Goal: Information Seeking & Learning: Find specific fact

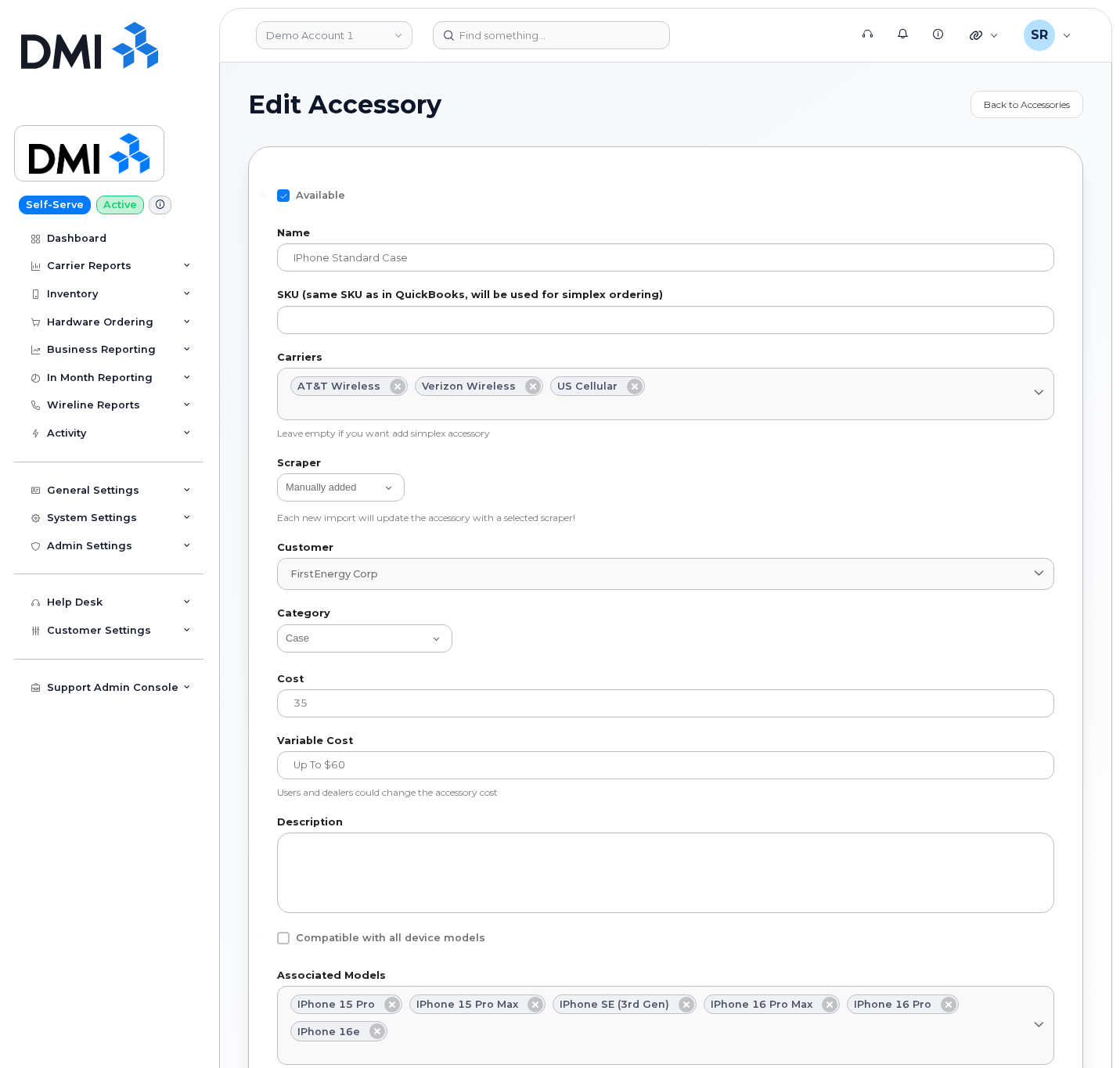
select select "Case"
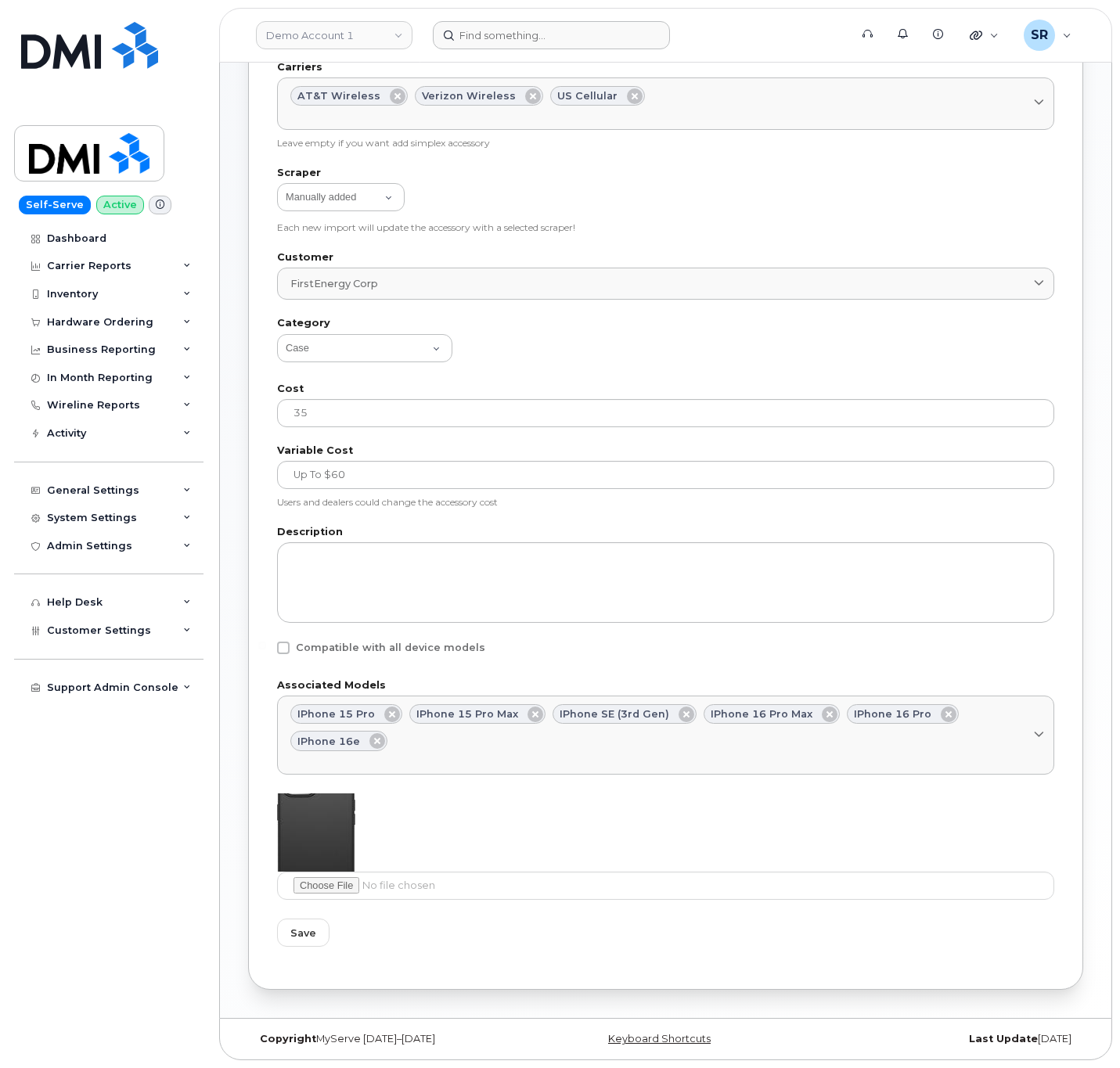
scroll to position [294, 0]
click at [546, 34] on input at bounding box center [552, 35] width 237 height 28
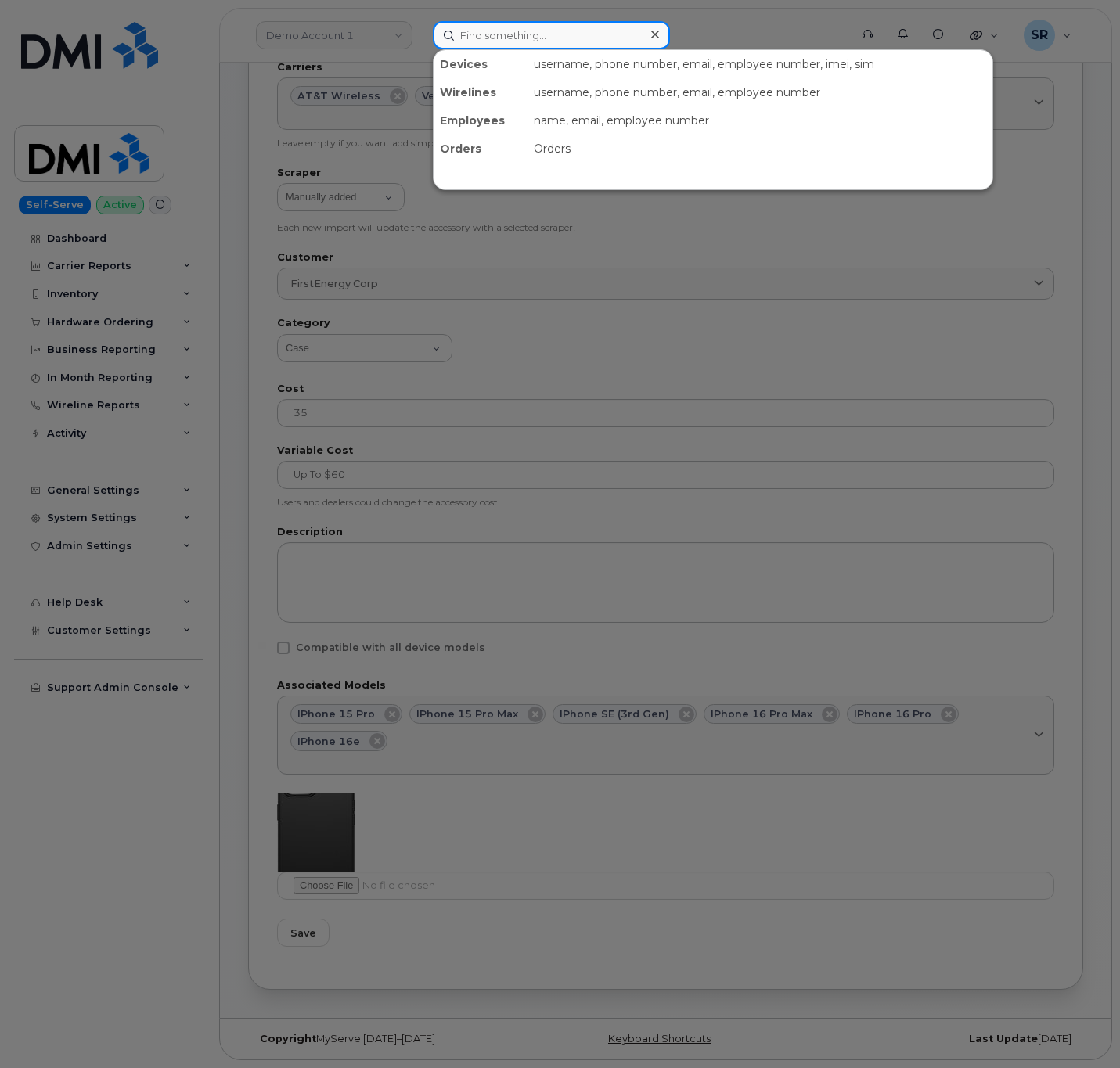
paste input "8324926249"
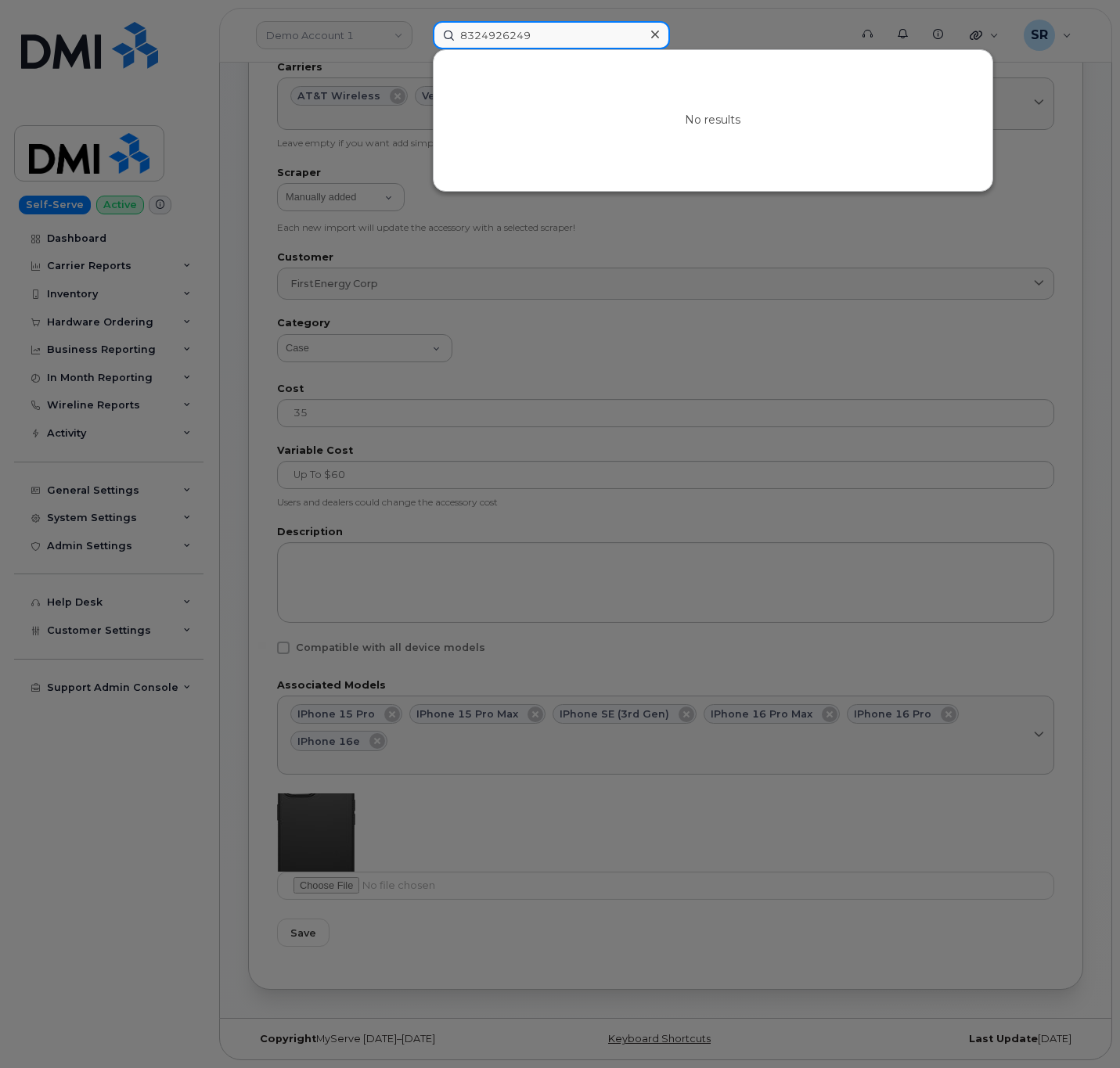
click at [604, 33] on input "8324926249" at bounding box center [552, 35] width 237 height 28
click at [567, 35] on input "8324926249" at bounding box center [552, 35] width 237 height 28
paste input "Samia alakurd"
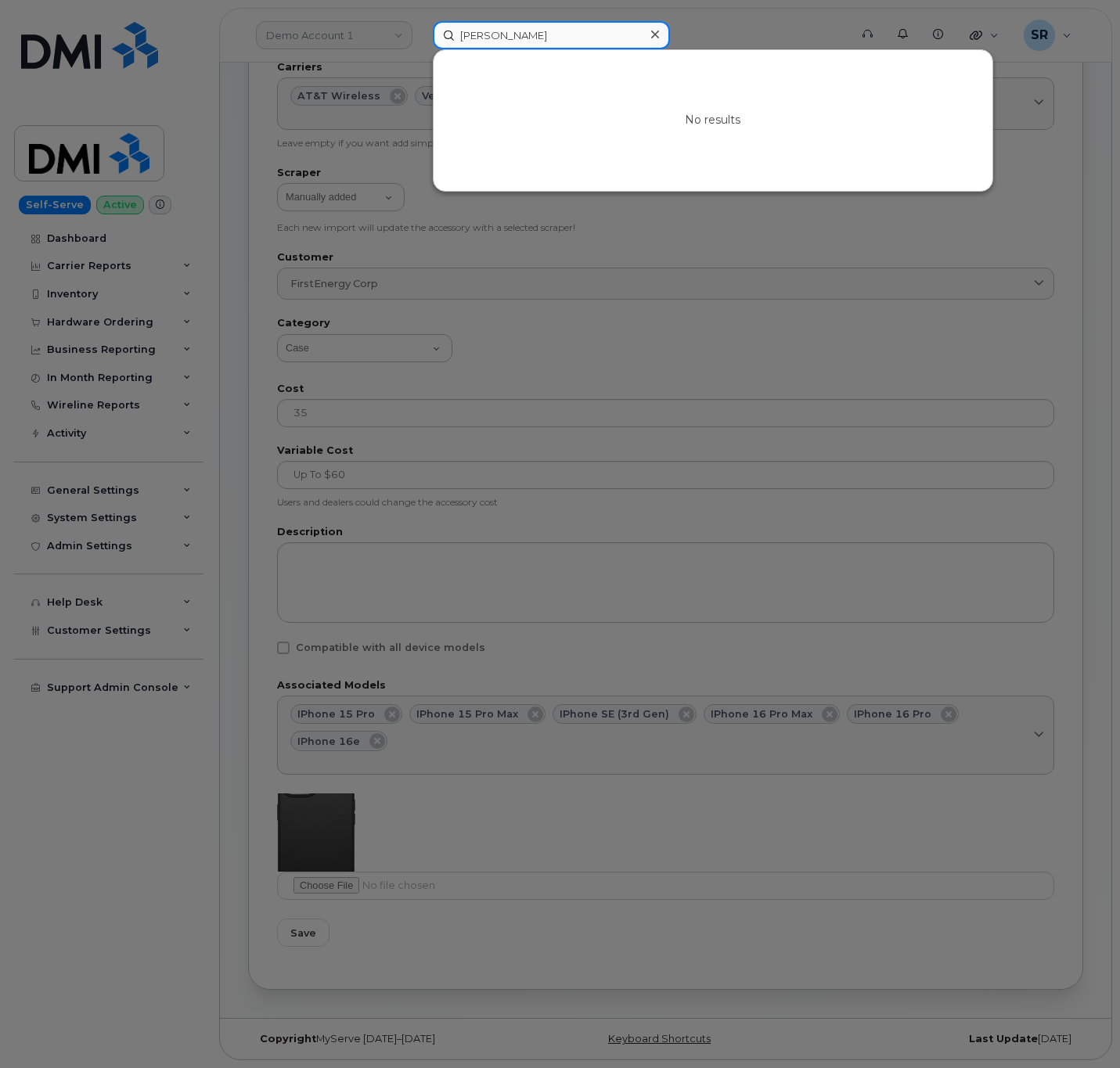
click at [550, 38] on input "Samia alakurd" at bounding box center [552, 35] width 237 height 28
paste input "AMIA.ALKURD@KIEWIT.COM"
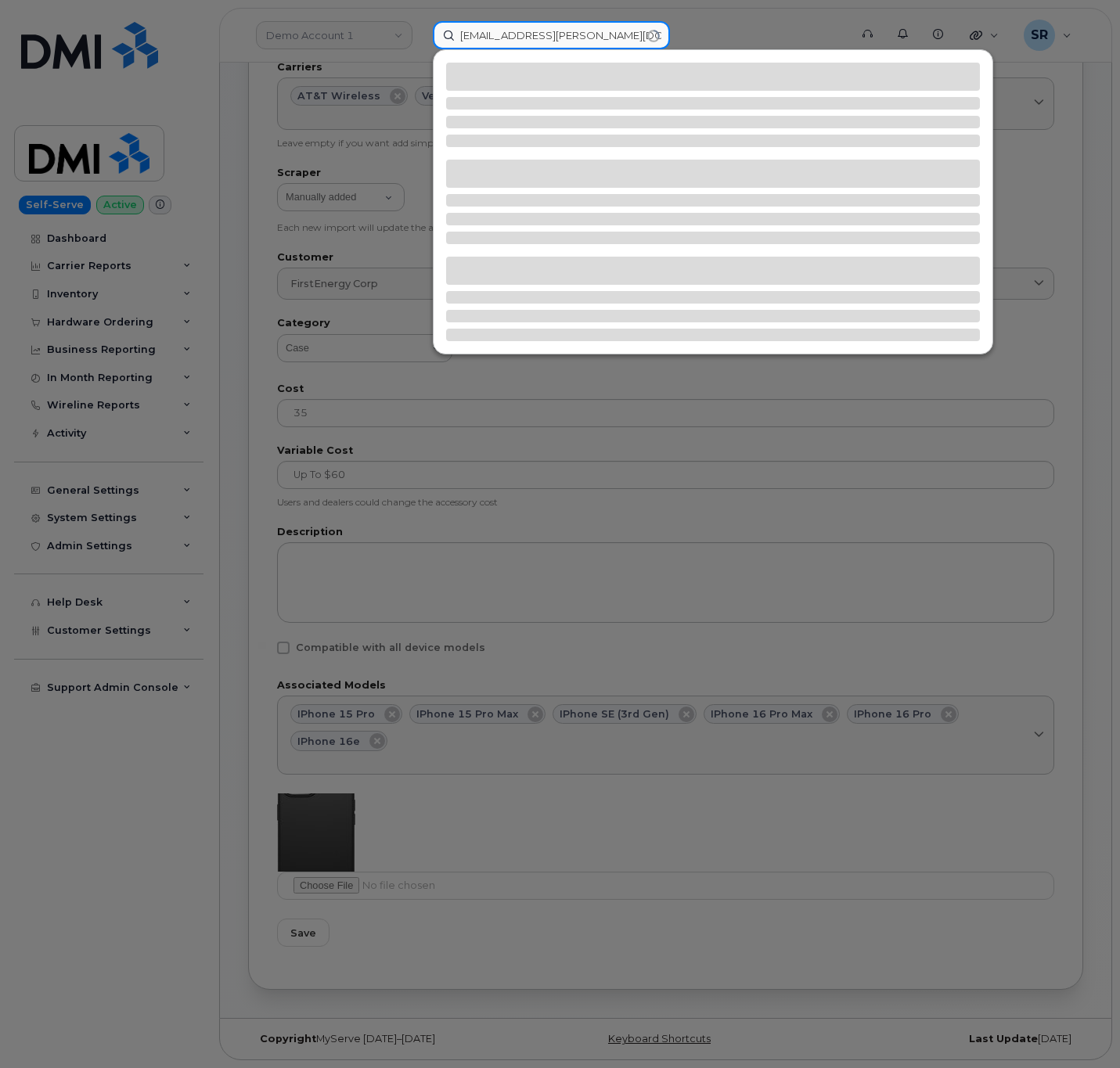
type input "SAMIA.ALKURD@KIEWIT.COM"
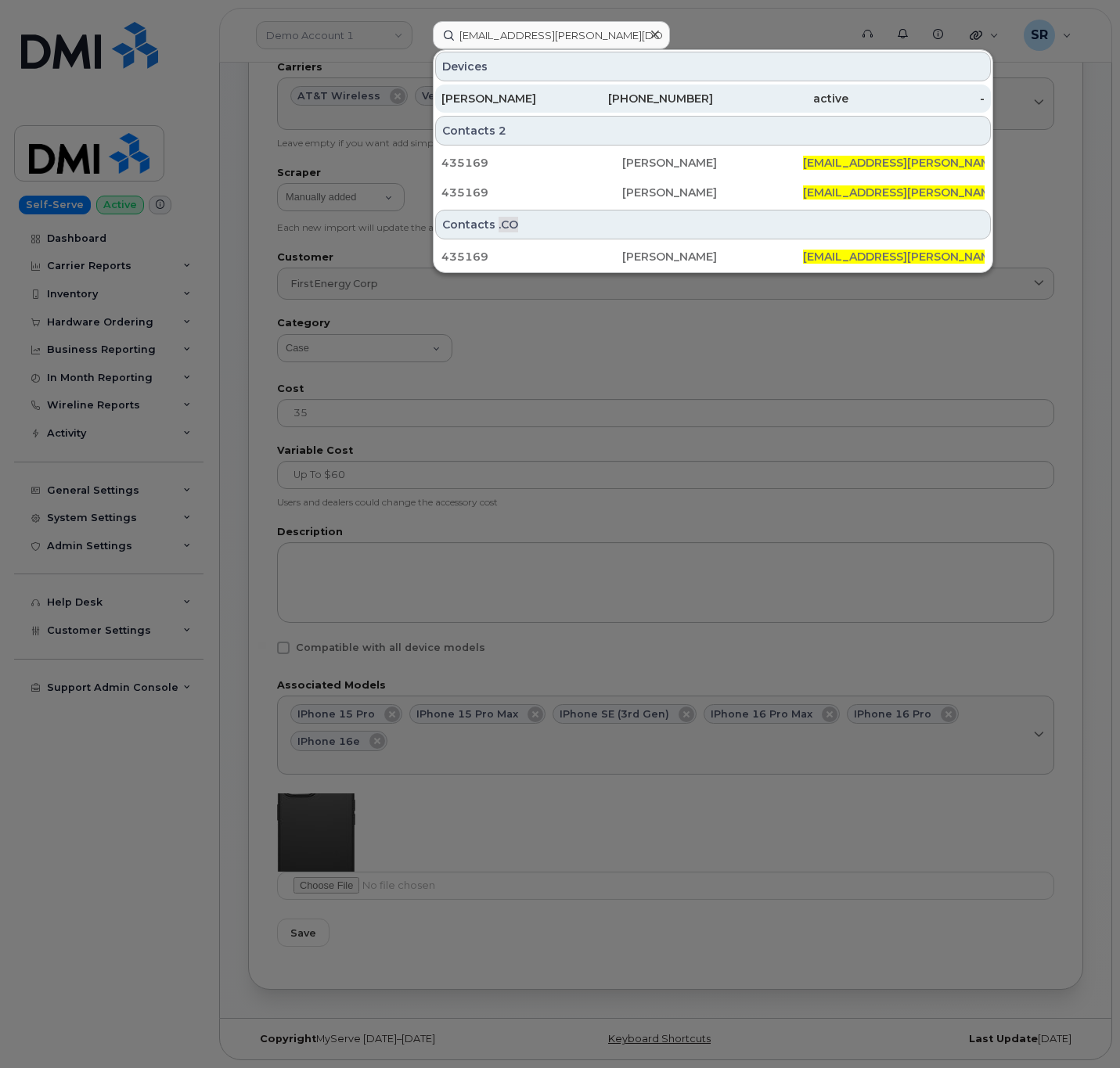
click at [536, 94] on div "SAMIA ALKURD" at bounding box center [509, 99] width 135 height 16
click at [552, 97] on div "SAMIA ALKURD" at bounding box center [509, 99] width 135 height 16
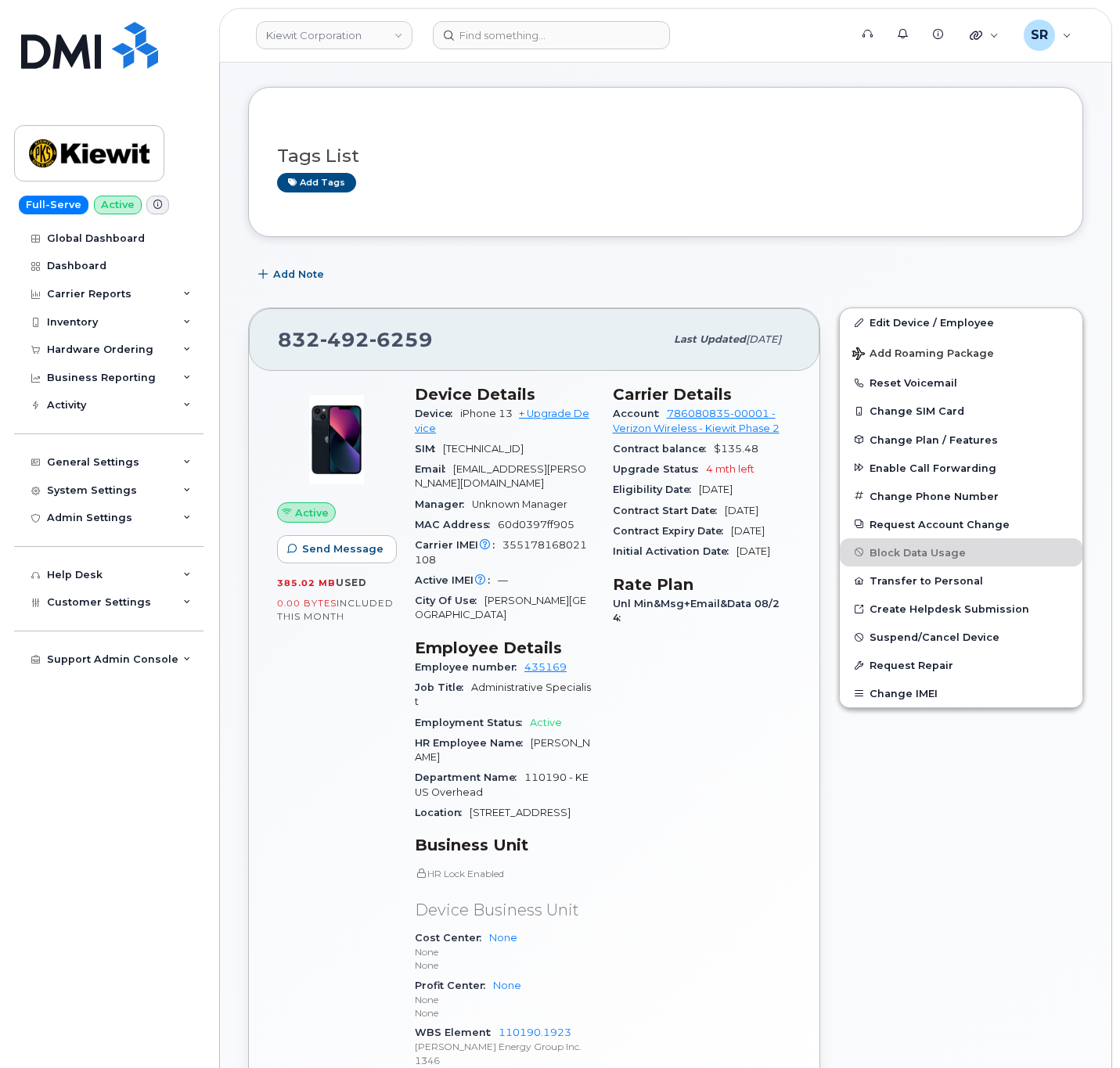
scroll to position [117, 0]
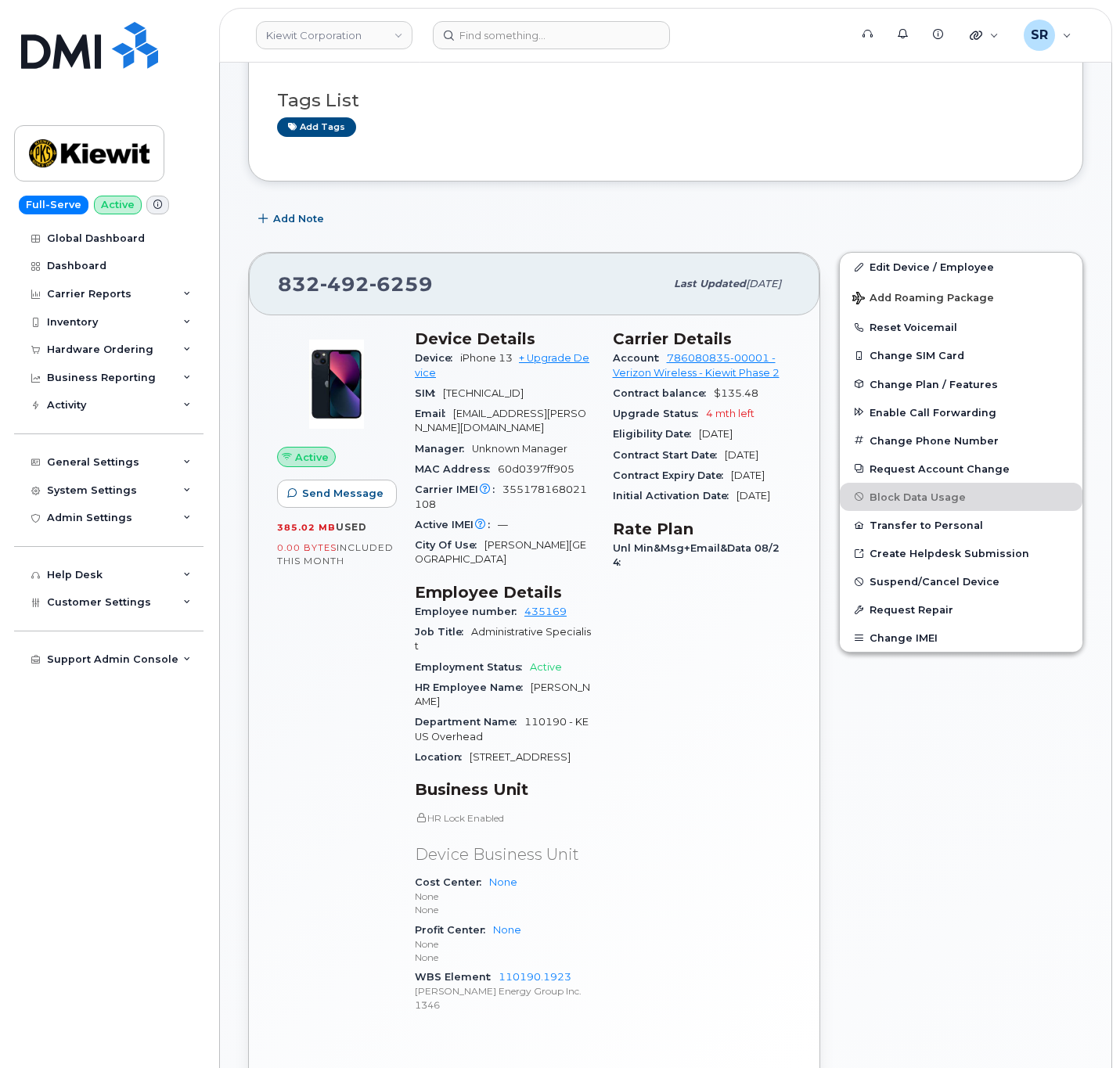
click at [714, 726] on div "Carrier Details Account 786080835-00001 - Verizon Wireless - Kiewit Phase 2 Con…" at bounding box center [702, 679] width 198 height 716
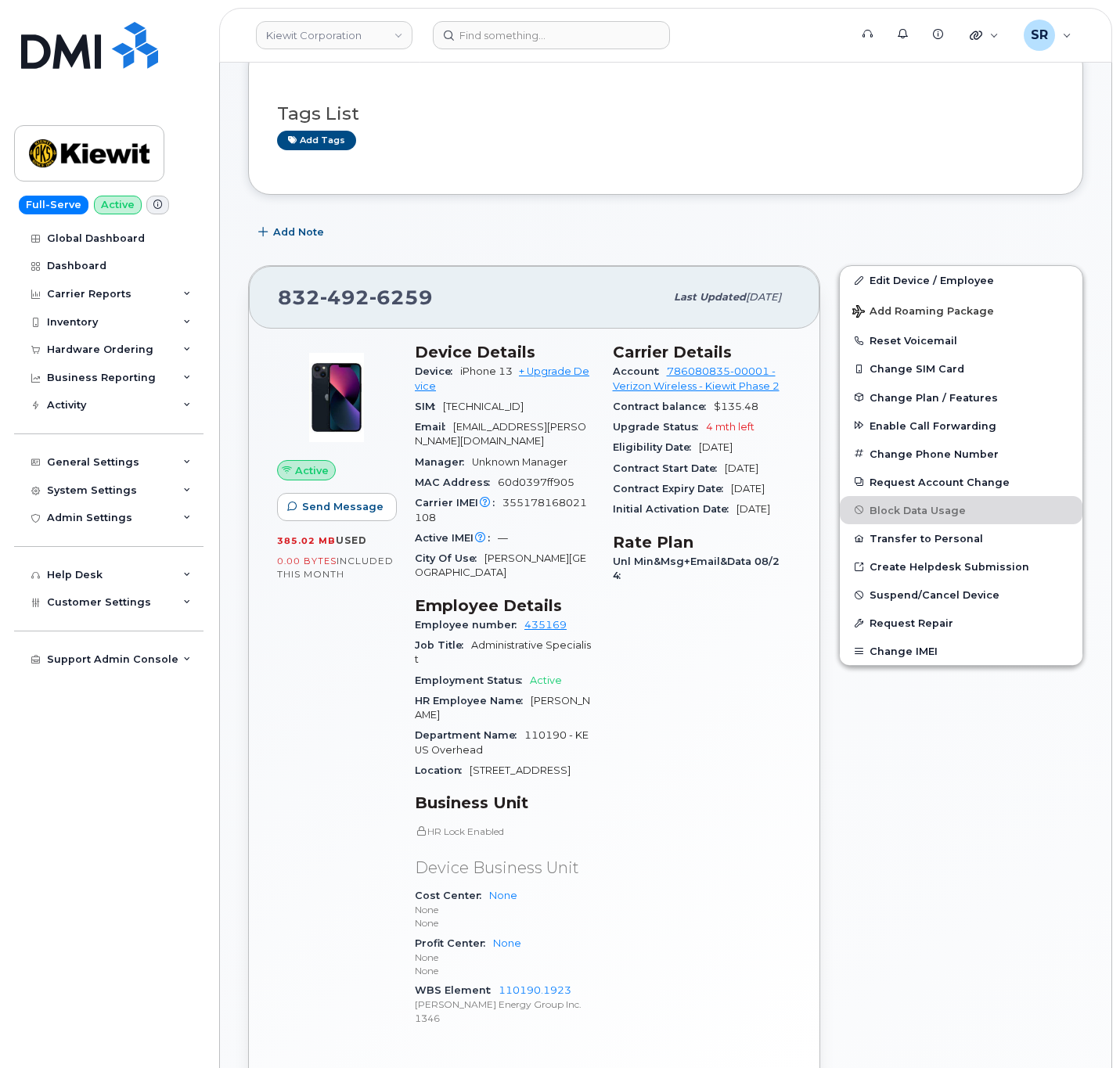
scroll to position [0, 0]
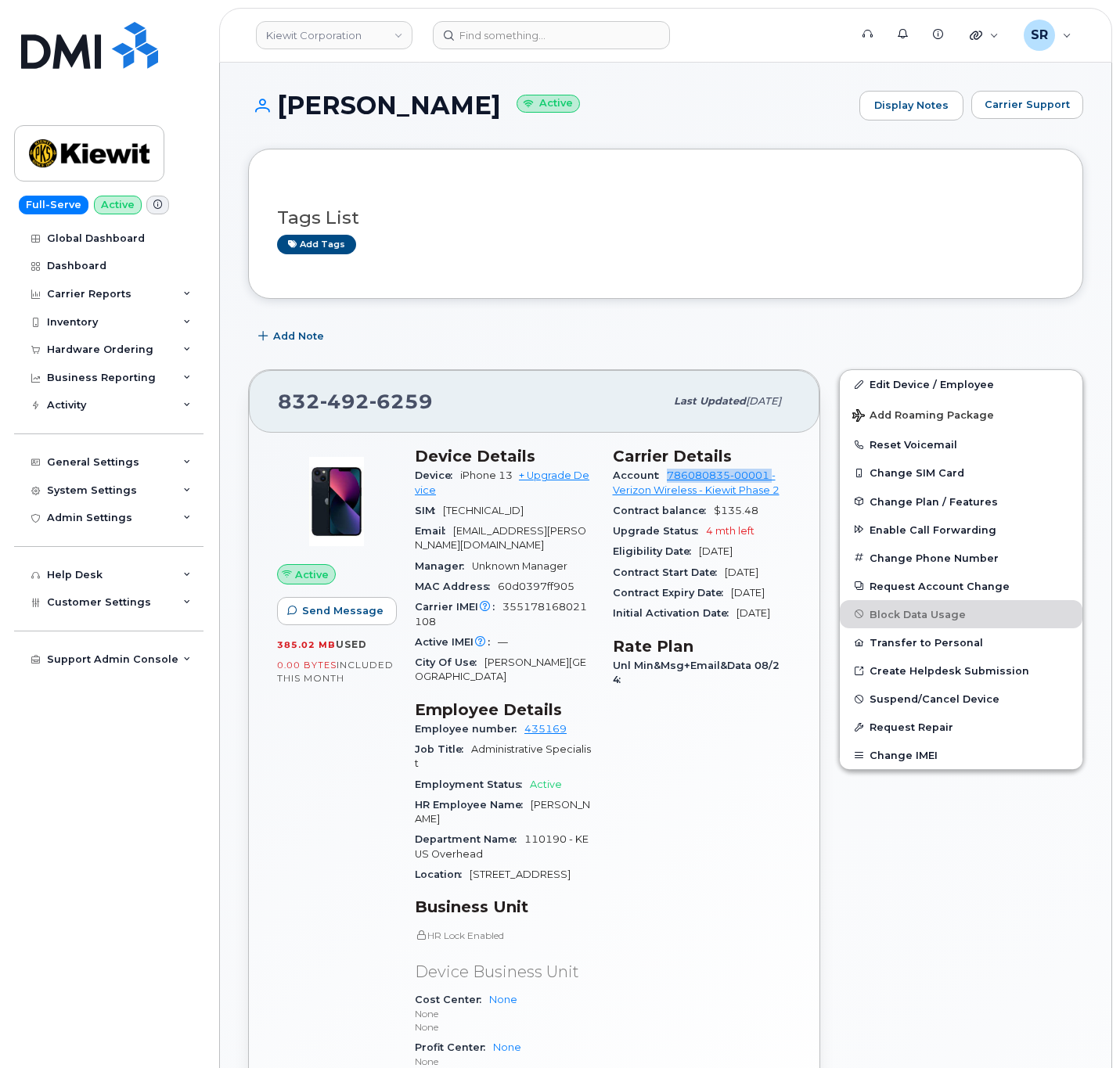
drag, startPoint x: 660, startPoint y: 474, endPoint x: 773, endPoint y: 479, distance: 113.1
click at [773, 479] on div "Account 786080835-00001 - Verizon Wireless - Kiewit Phase 2" at bounding box center [702, 483] width 179 height 35
copy link "786080835-00001"
drag, startPoint x: 437, startPoint y: 403, endPoint x: 268, endPoint y: 403, distance: 169.0
click at [268, 403] on div "832 492 6259 Last updated Sep 06, 2025" at bounding box center [533, 402] width 570 height 63
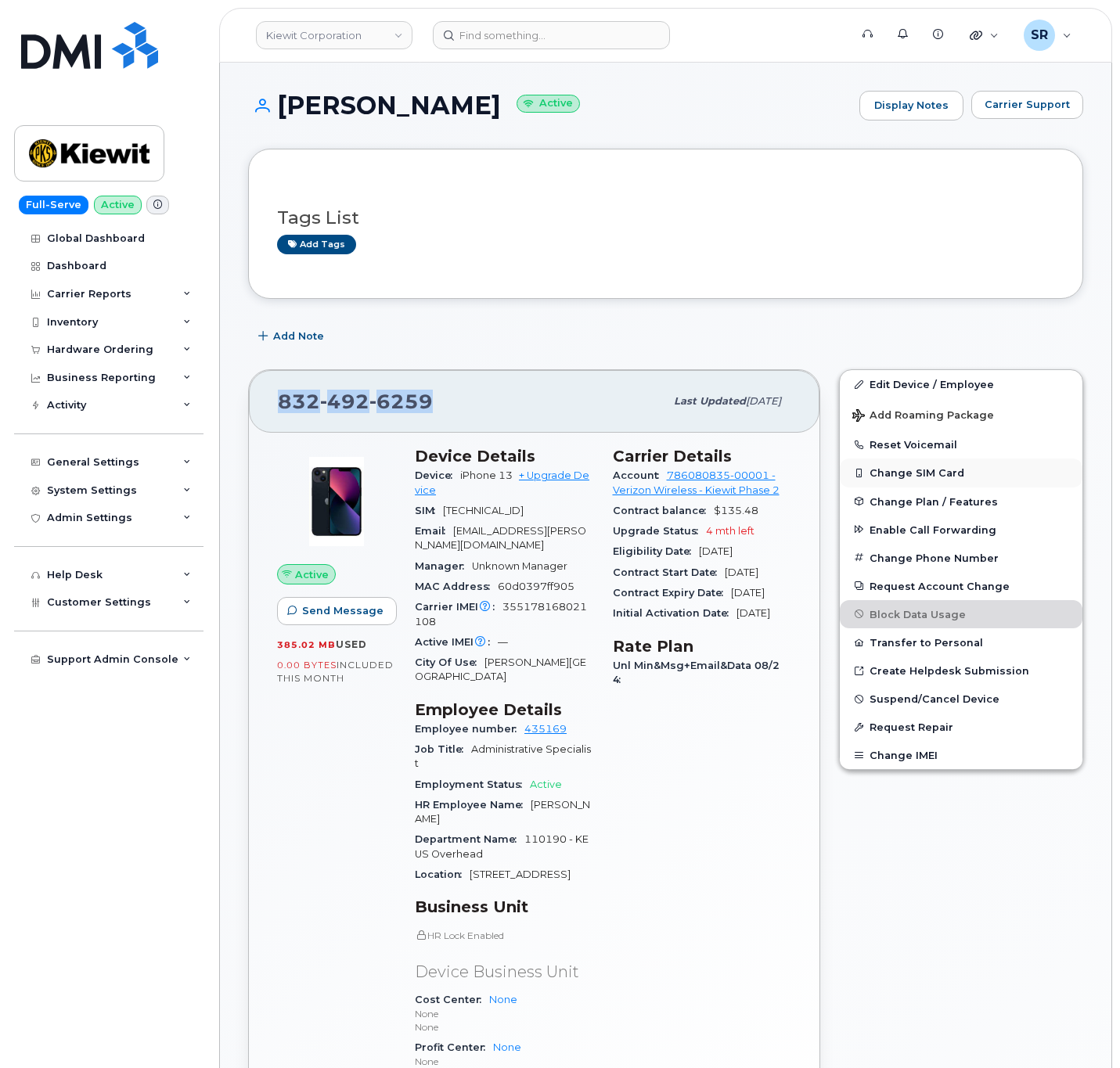
copy span "832 492 6259"
click at [593, 338] on div "Add Note" at bounding box center [665, 336] width 835 height 28
click at [450, 409] on div "832 492 6259" at bounding box center [471, 402] width 387 height 33
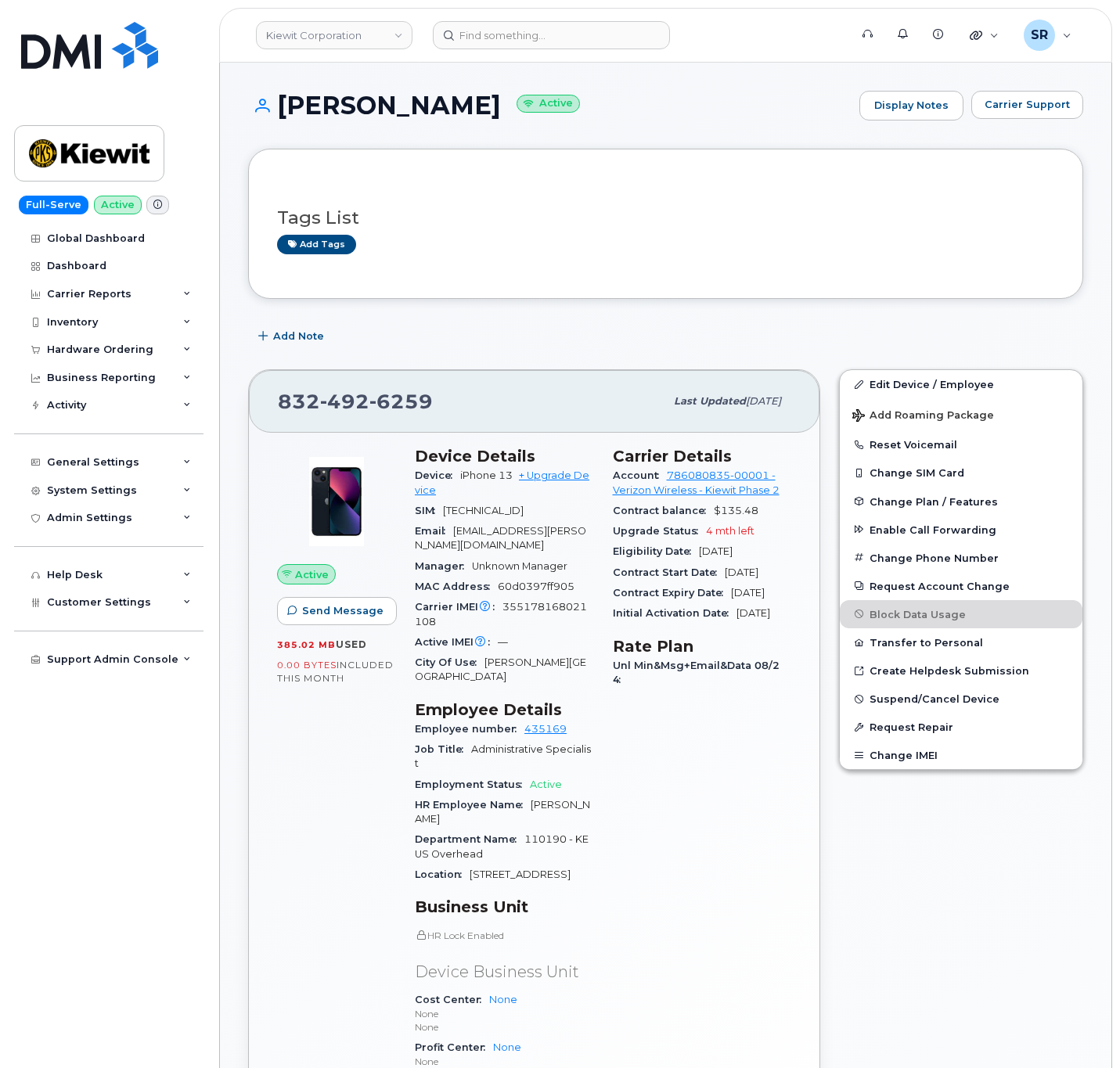
click at [450, 409] on div "832 492 6259" at bounding box center [471, 402] width 387 height 33
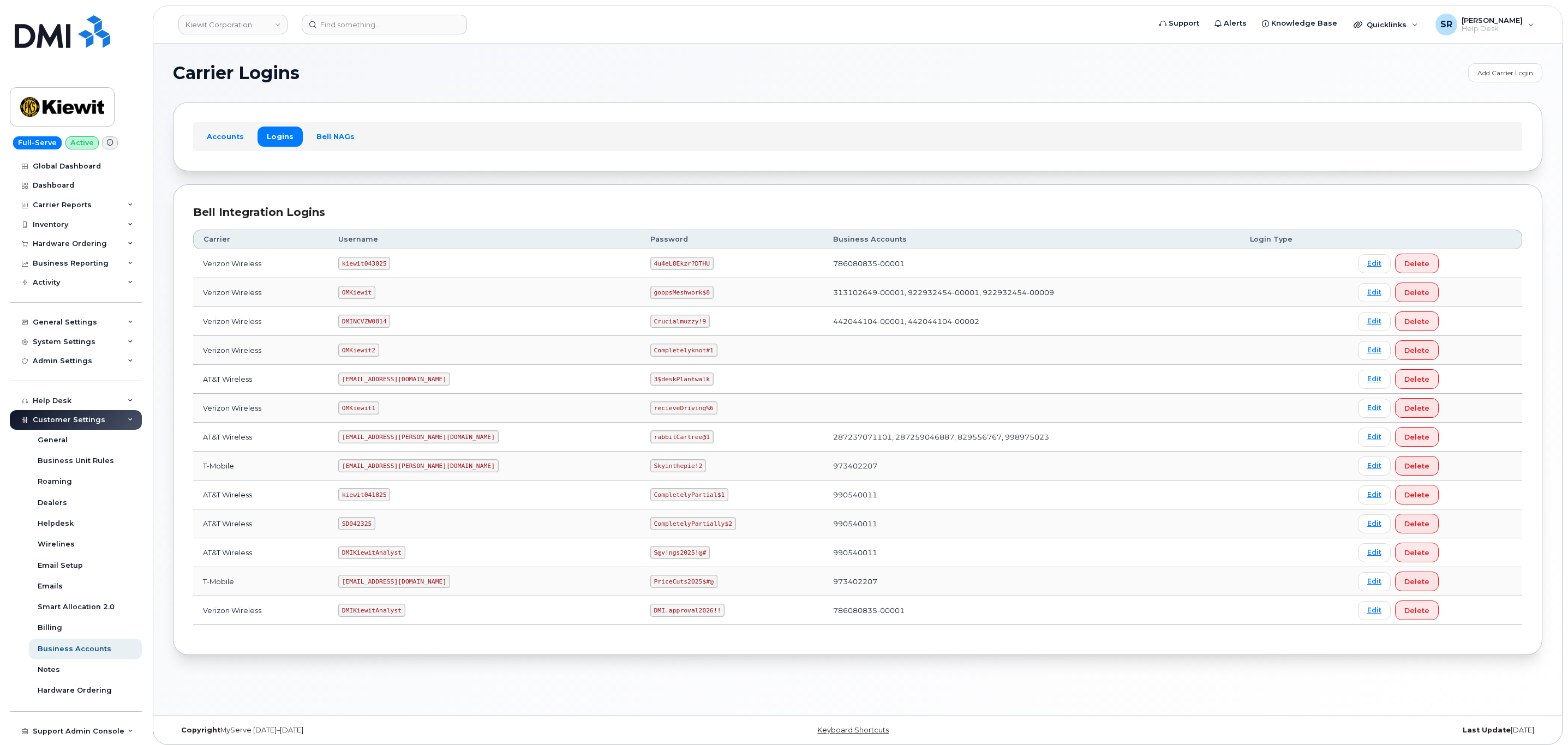
click at [367, 264] on code "kiewit043025" at bounding box center [364, 264] width 52 height 13
click at [368, 264] on code "kiewit043025" at bounding box center [364, 264] width 52 height 13
copy code "kiewit043025"
click at [650, 270] on code "4u4eL8Ekzr?DTHU" at bounding box center [682, 264] width 63 height 13
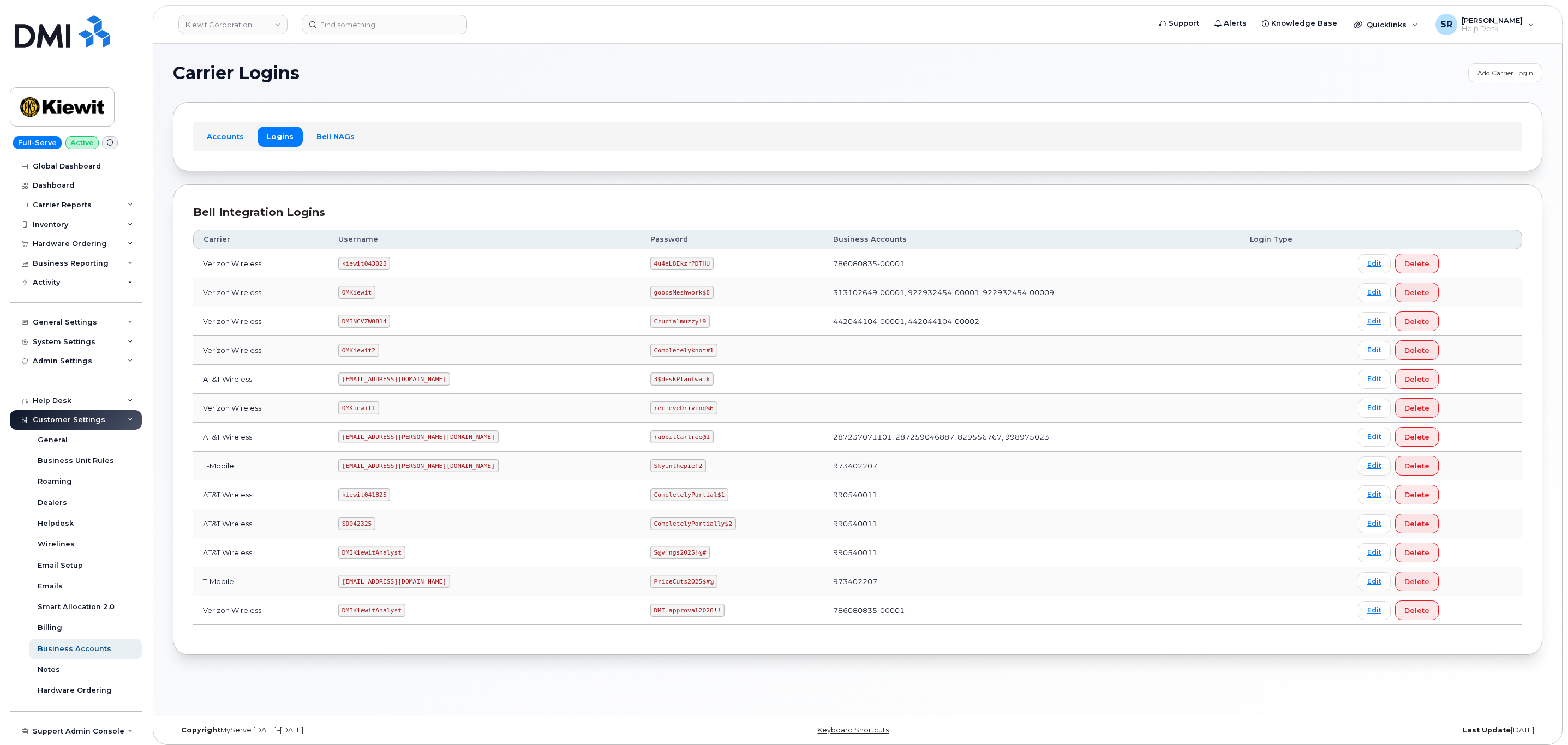
click at [650, 264] on code "4u4eL8Ekzr?DTHU" at bounding box center [682, 264] width 63 height 13
copy code "4u4eL8Ekzr?DTHU"
